Goal: Information Seeking & Learning: Check status

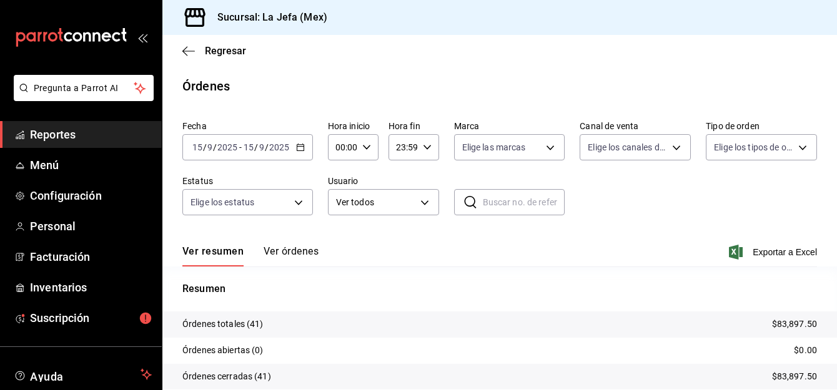
scroll to position [100, 0]
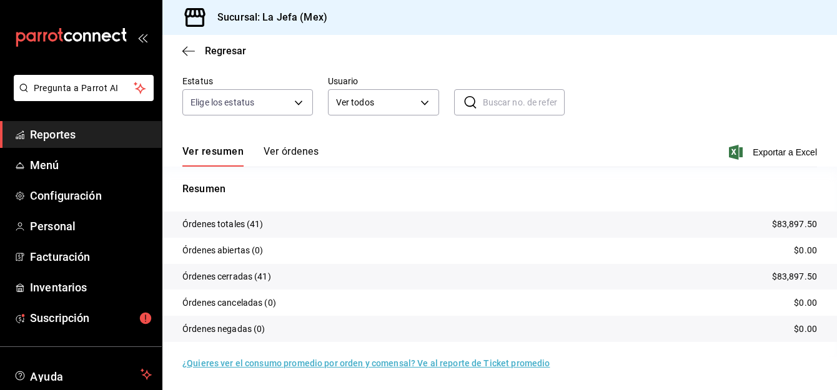
click at [61, 138] on span "Reportes" at bounding box center [91, 134] width 122 height 17
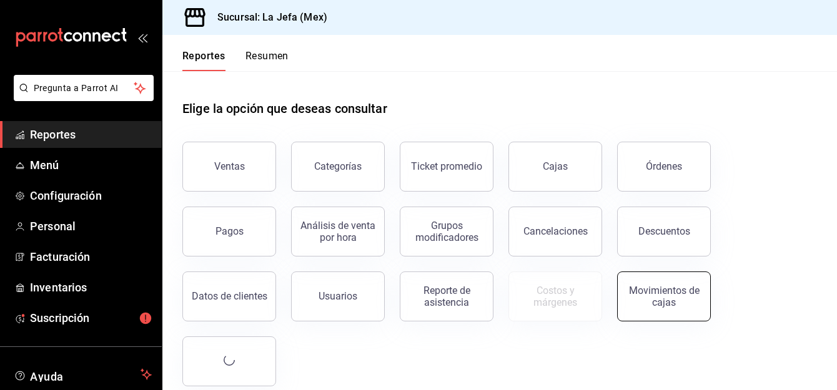
click at [703, 288] on button "Movimientos de cajas" at bounding box center [664, 297] width 94 height 50
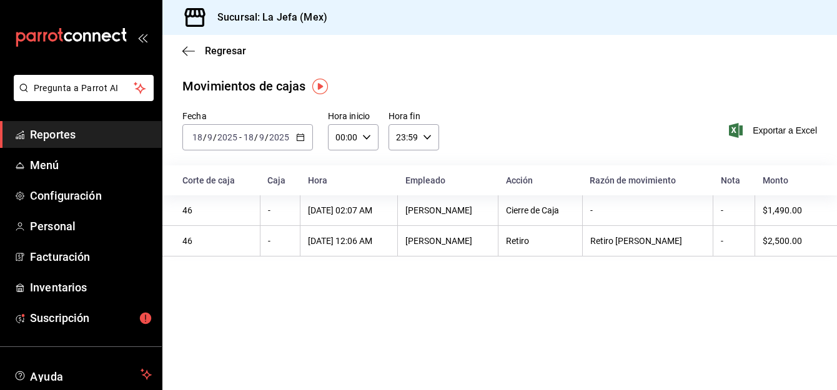
click at [719, 284] on main "Regresar Movimientos [PERSON_NAME] Fecha [DATE] [DATE] - [DATE] [DATE] Hora ini…" at bounding box center [499, 212] width 675 height 355
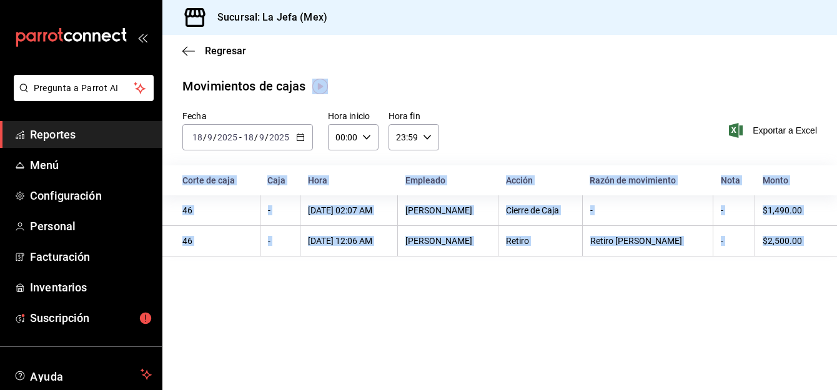
click at [719, 284] on main "Regresar Movimientos [PERSON_NAME] Fecha [DATE] [DATE] - [DATE] [DATE] Hora ini…" at bounding box center [499, 212] width 675 height 355
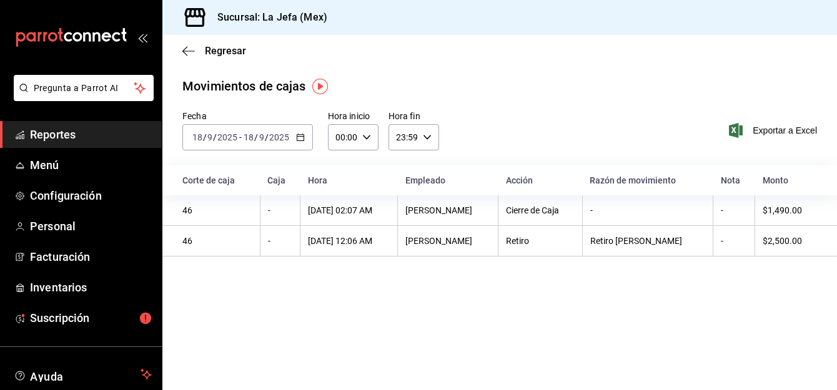
click at [540, 151] on div "Fecha [DATE] [DATE] - [DATE] [DATE] Hora inicio 00:00 Hora inicio Hora fin 23:5…" at bounding box center [499, 138] width 675 height 55
